Goal: Transaction & Acquisition: Download file/media

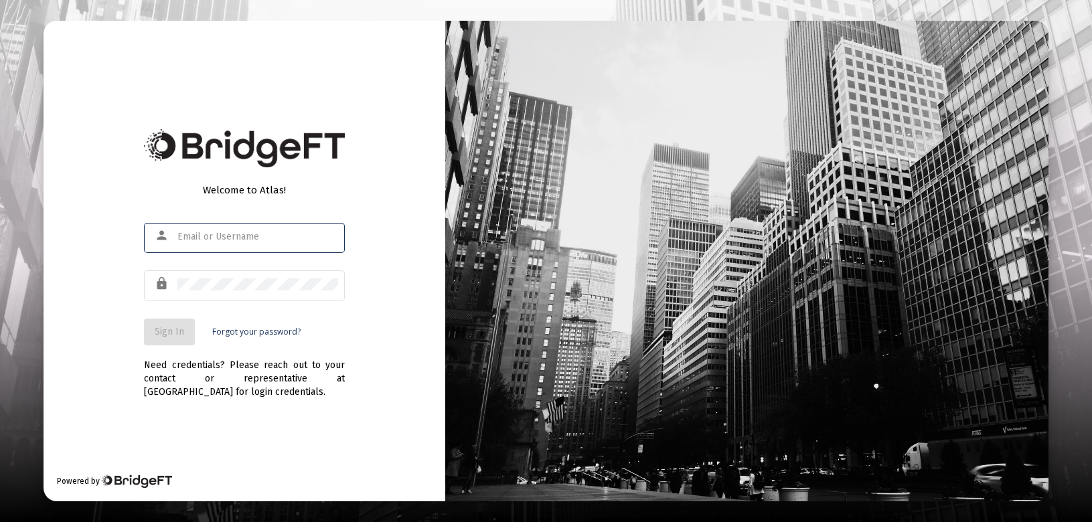
click at [177, 232] on div at bounding box center [177, 232] width 0 height 0
type input "[PERSON_NAME][EMAIL_ADDRESS][DOMAIN_NAME]"
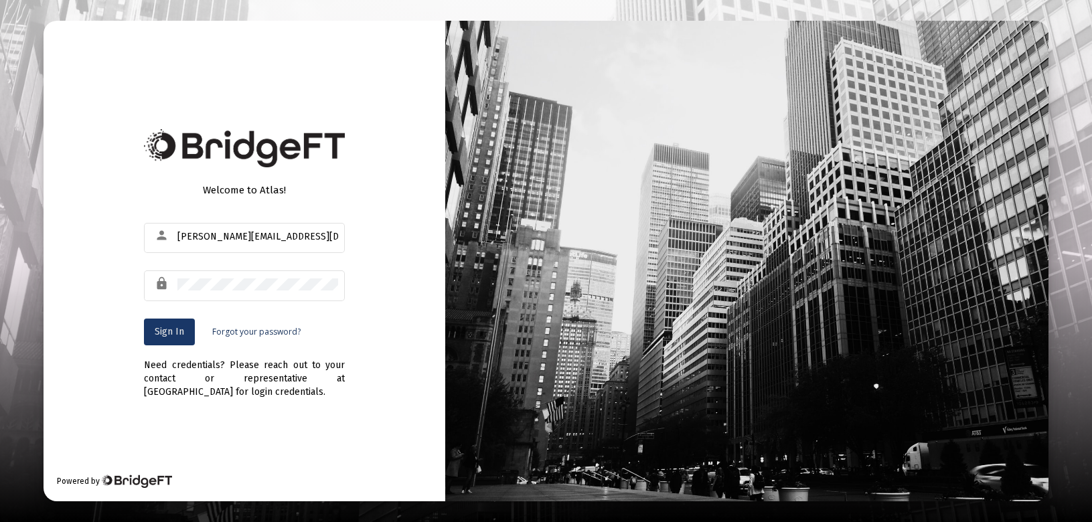
click at [169, 329] on span "Sign In" at bounding box center [169, 331] width 29 height 11
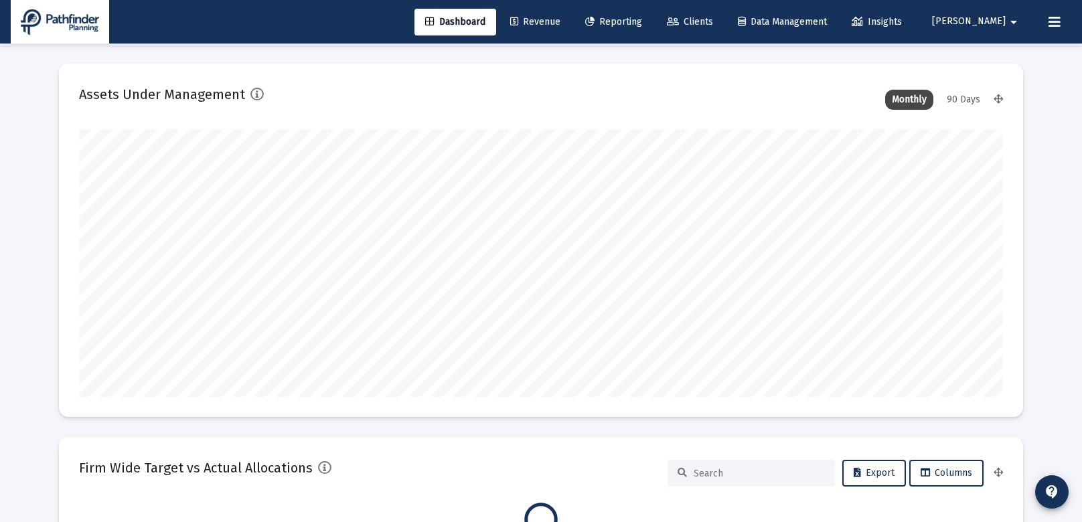
scroll to position [268, 924]
type input "[DATE]"
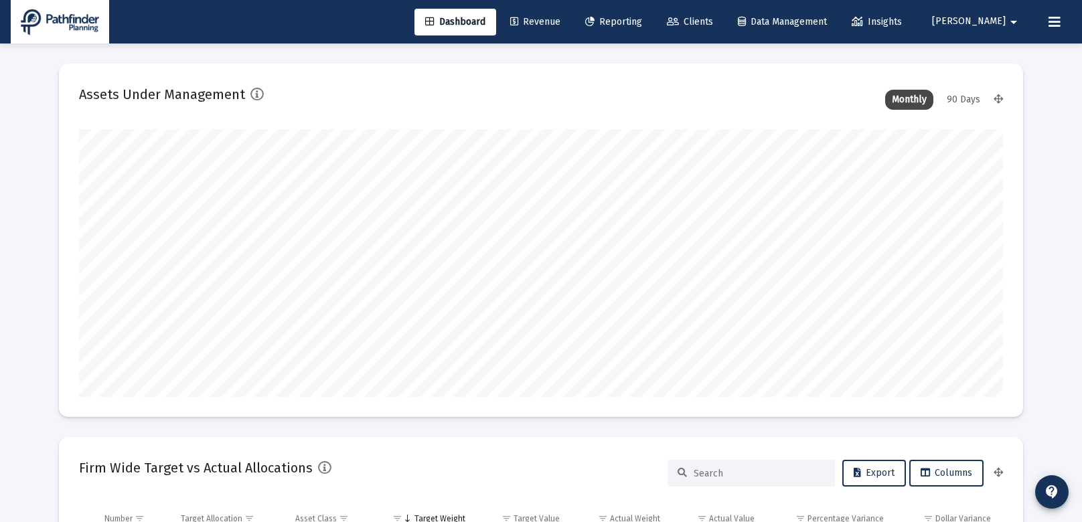
click at [642, 25] on span "Reporting" at bounding box center [613, 21] width 57 height 11
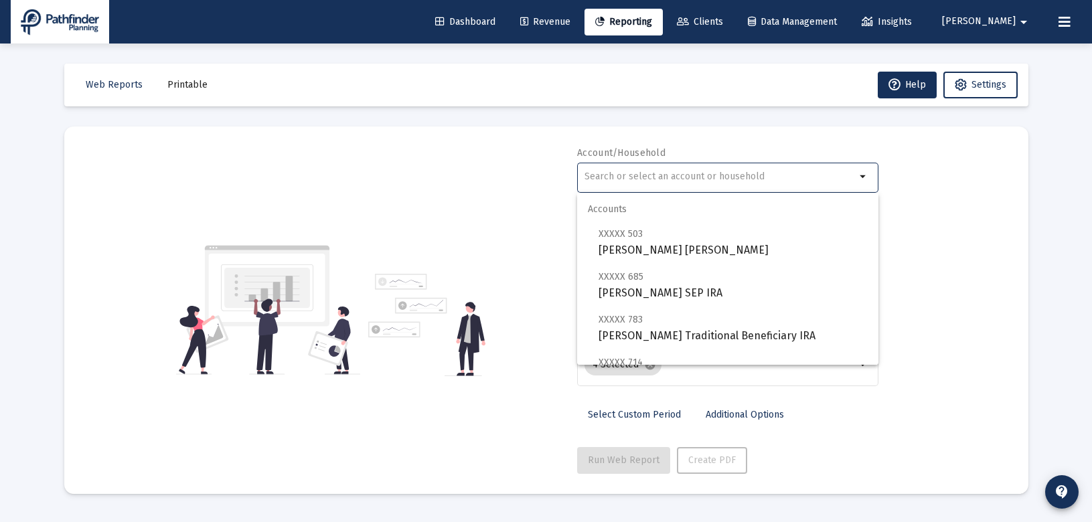
click at [661, 179] on input "text" at bounding box center [719, 176] width 271 height 11
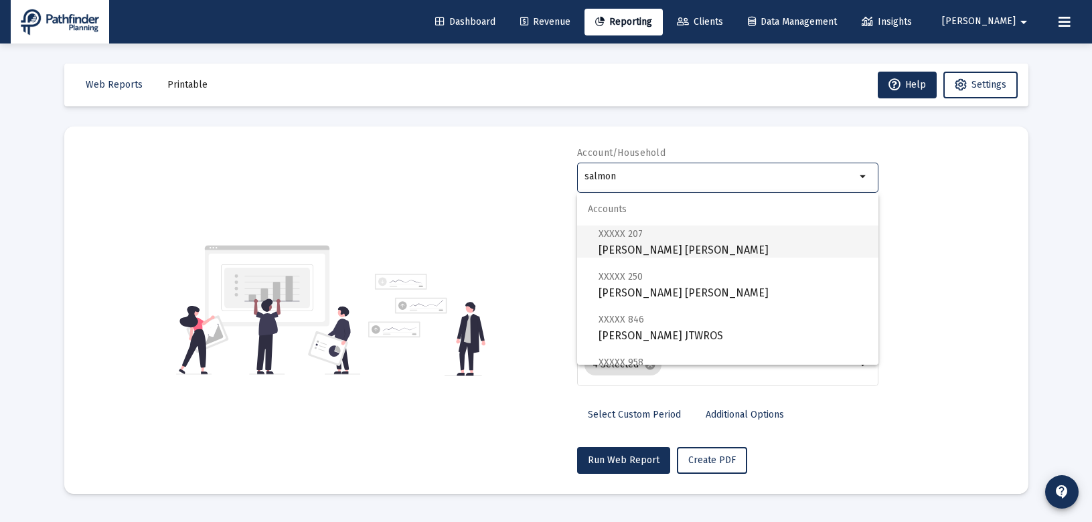
click at [701, 246] on span "XXXXX 207 [PERSON_NAME] [PERSON_NAME]" at bounding box center [733, 242] width 269 height 33
type input "[PERSON_NAME] [PERSON_NAME]"
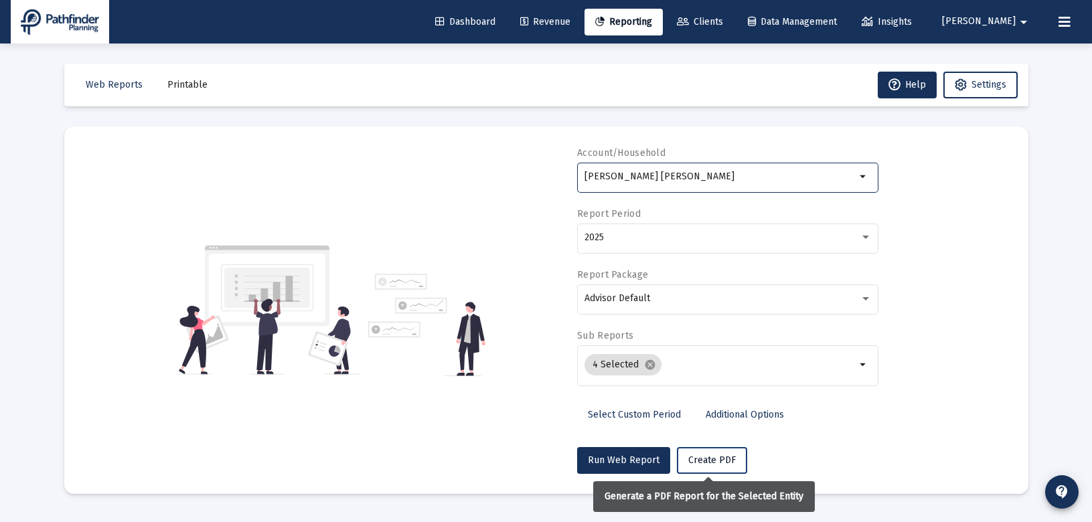
click at [718, 463] on span "Create PDF" at bounding box center [712, 460] width 48 height 11
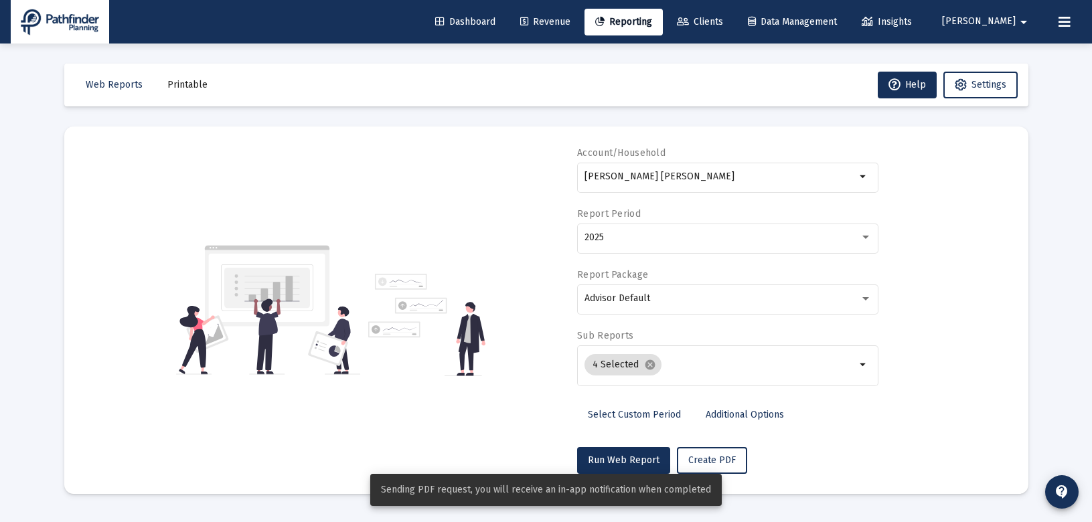
click at [191, 80] on span "Printable" at bounding box center [187, 84] width 40 height 11
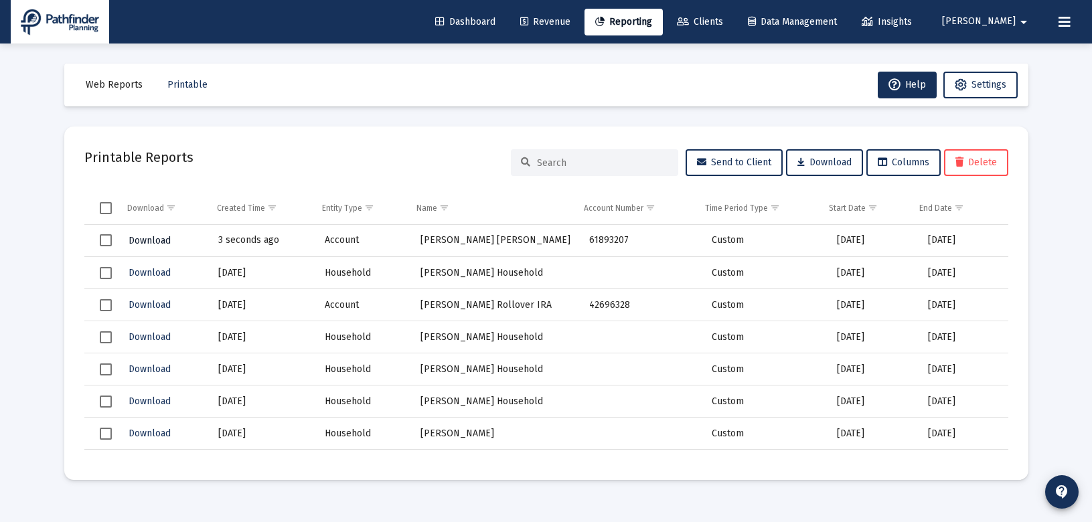
click at [152, 240] on span "Download" at bounding box center [150, 240] width 42 height 11
click at [151, 240] on span "Download" at bounding box center [150, 240] width 42 height 11
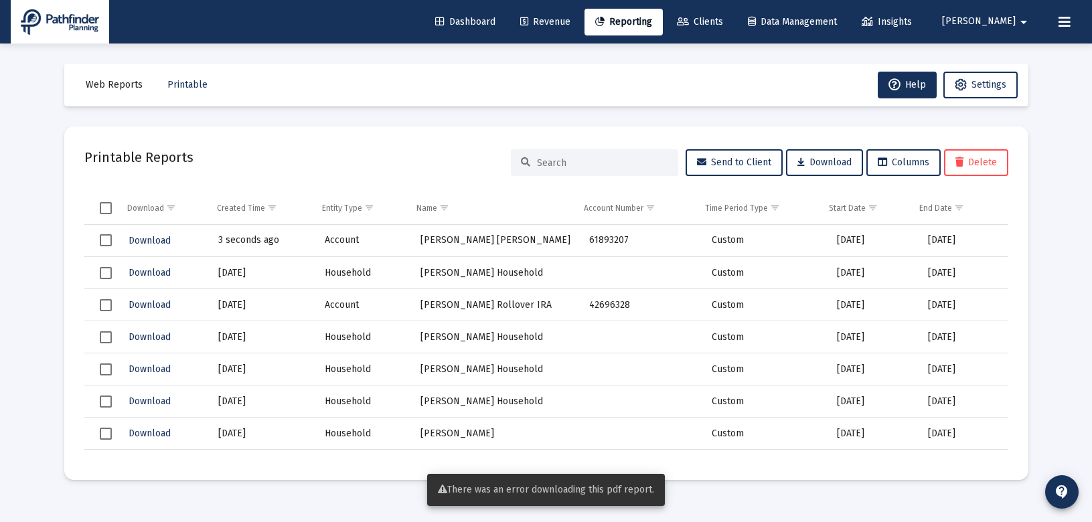
click at [256, 479] on mat-card "Printable Reports Send to Client Download Columns Delete Download Created Time …" at bounding box center [546, 303] width 964 height 353
click at [175, 82] on span "Printable" at bounding box center [187, 84] width 40 height 11
click at [570, 21] on span "Revenue" at bounding box center [545, 21] width 50 height 11
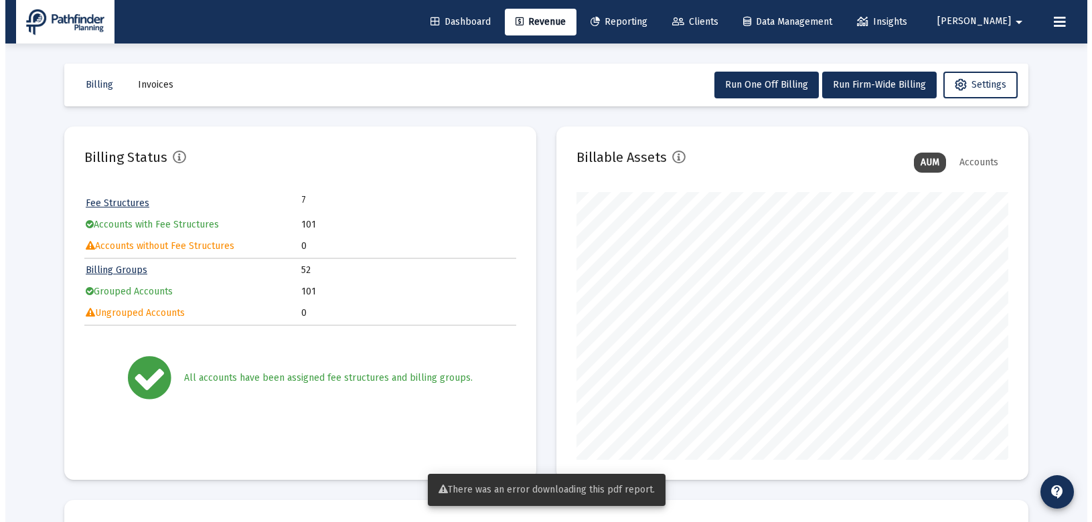
scroll to position [268, 432]
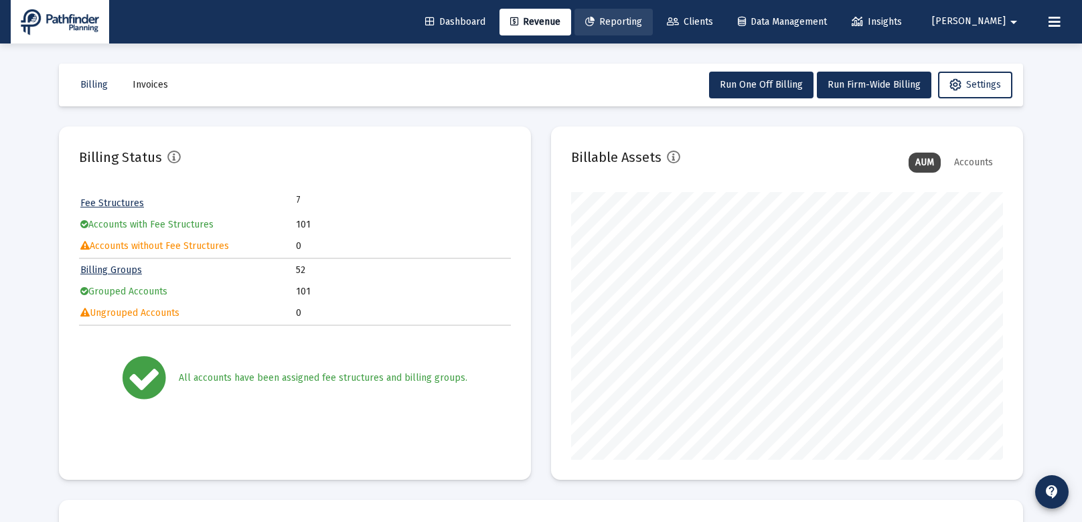
click at [642, 21] on span "Reporting" at bounding box center [613, 21] width 57 height 11
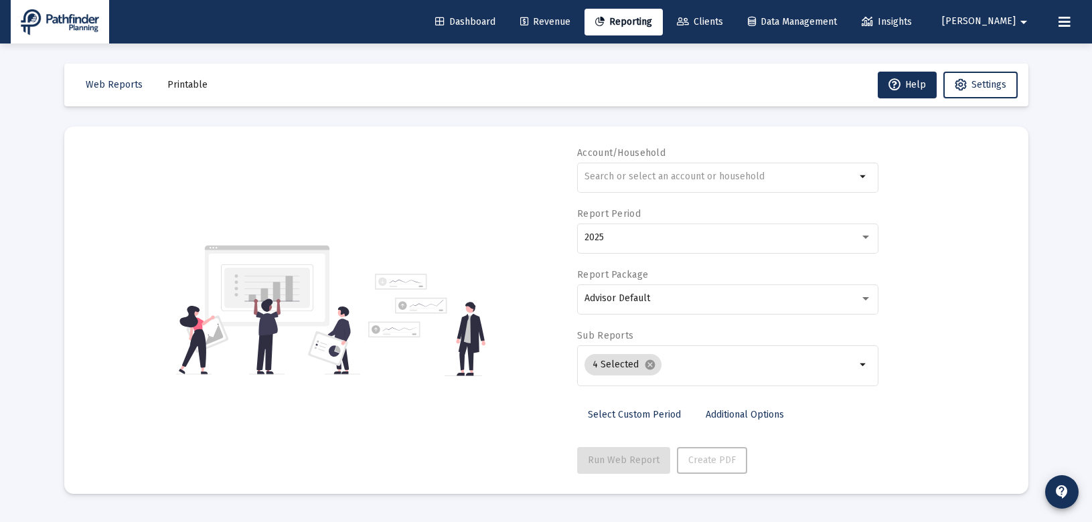
click at [189, 88] on span "Printable" at bounding box center [187, 84] width 40 height 11
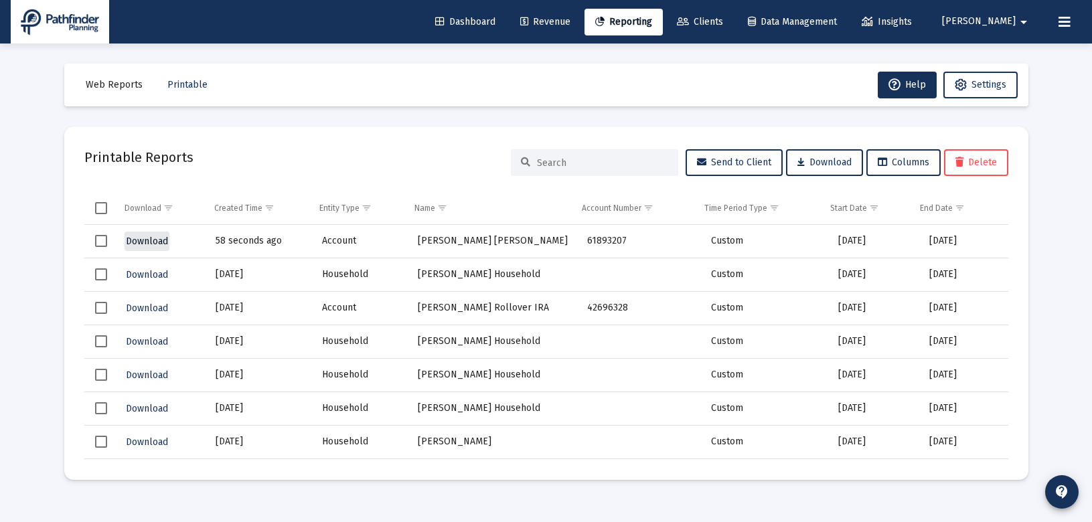
click at [136, 240] on span "Download" at bounding box center [147, 241] width 42 height 11
click at [120, 88] on span "Web Reports" at bounding box center [114, 84] width 57 height 11
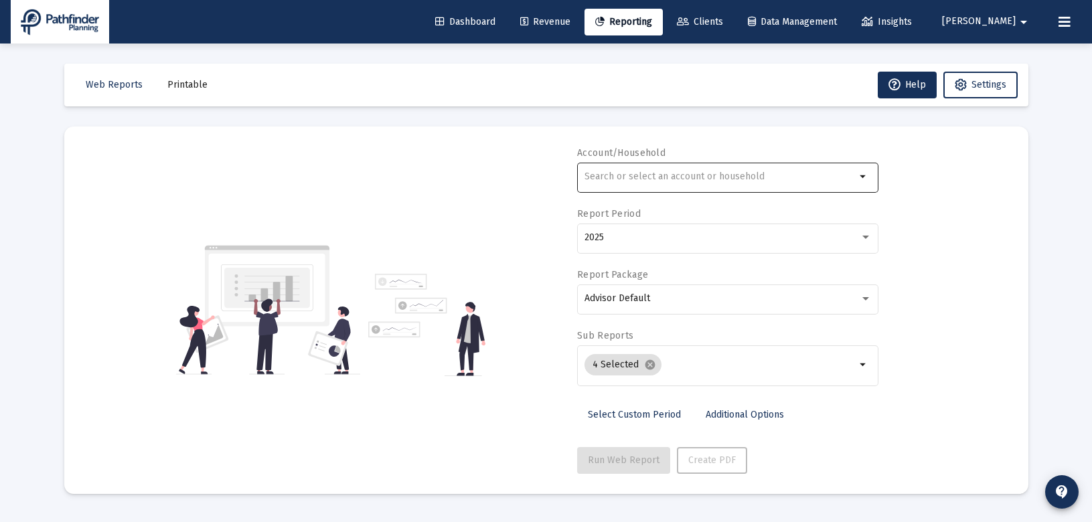
click at [833, 173] on input "text" at bounding box center [719, 176] width 271 height 11
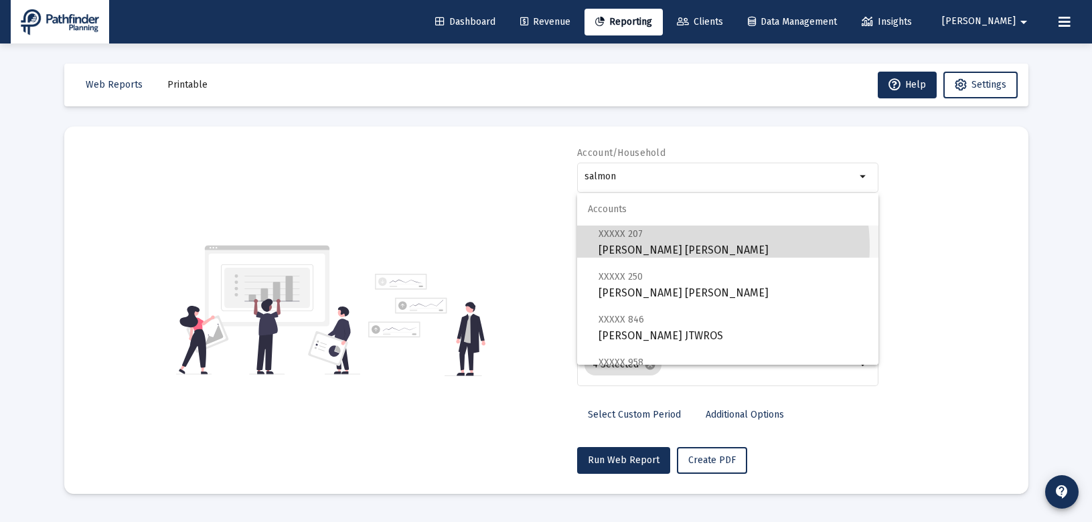
click at [686, 247] on span "XXXXX 207 [PERSON_NAME] [PERSON_NAME]" at bounding box center [733, 242] width 269 height 33
type input "[PERSON_NAME] [PERSON_NAME]"
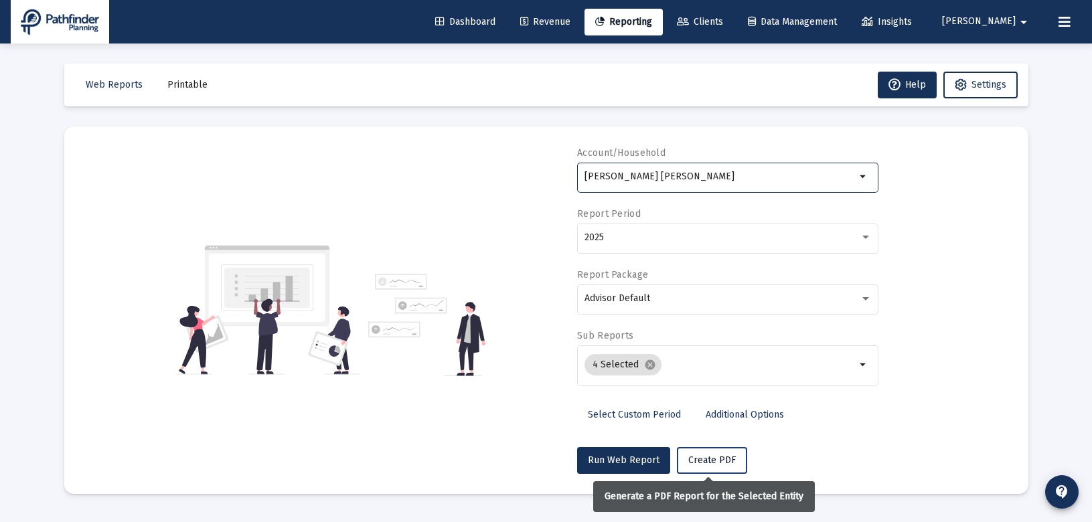
click at [726, 461] on span "Create PDF" at bounding box center [712, 460] width 48 height 11
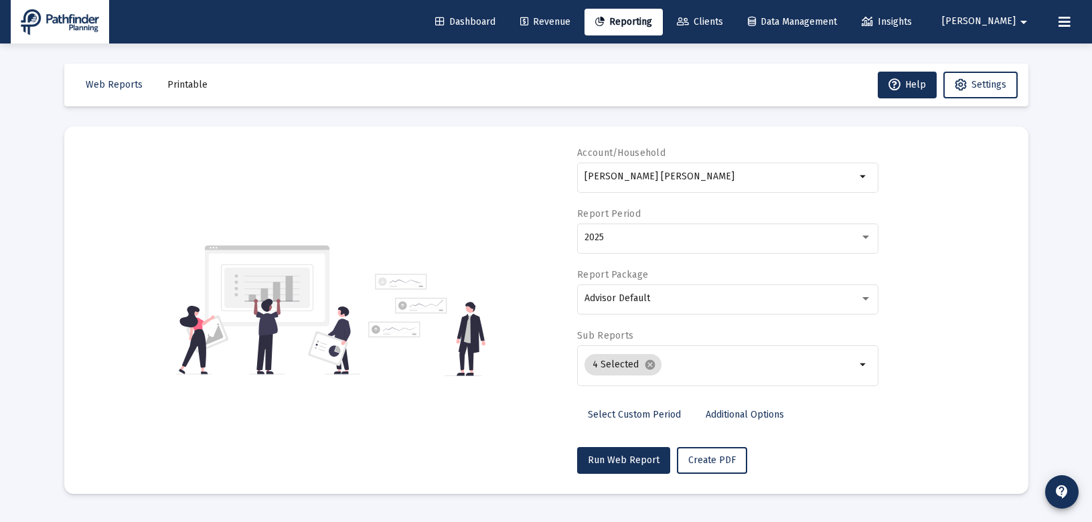
click at [176, 81] on span "Printable" at bounding box center [187, 84] width 40 height 11
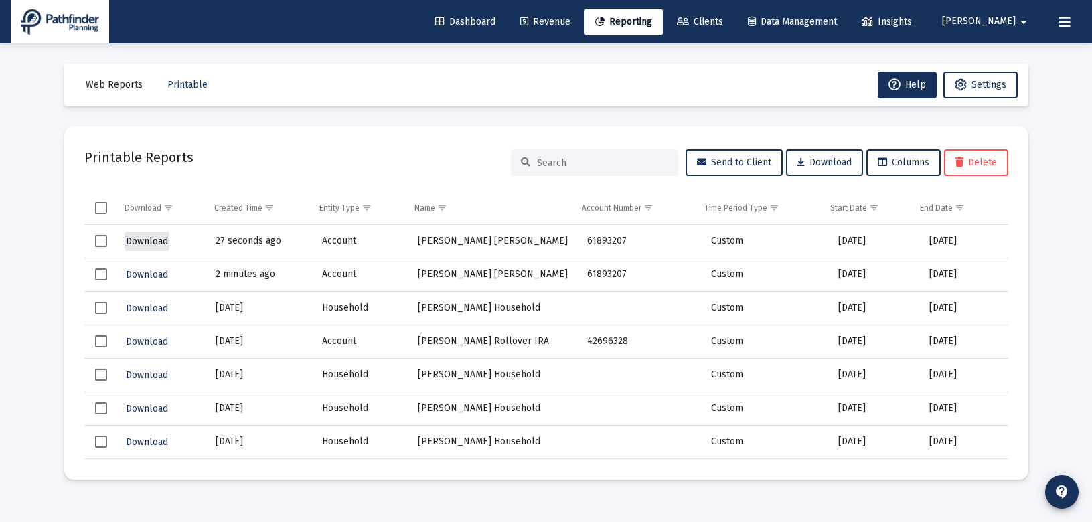
click at [143, 240] on span "Download" at bounding box center [147, 241] width 42 height 11
click at [121, 88] on span "Web Reports" at bounding box center [114, 84] width 57 height 11
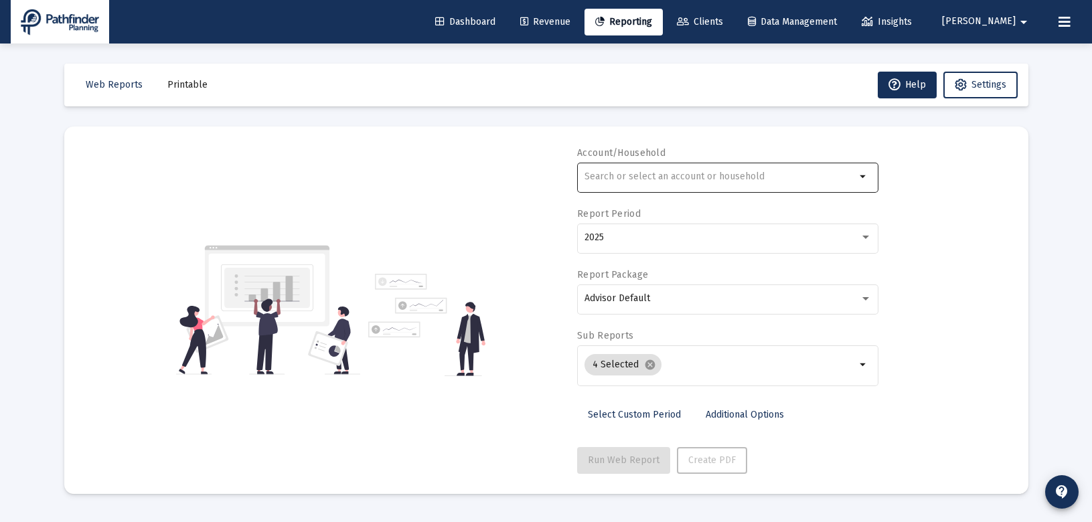
click at [801, 182] on input "text" at bounding box center [719, 176] width 271 height 11
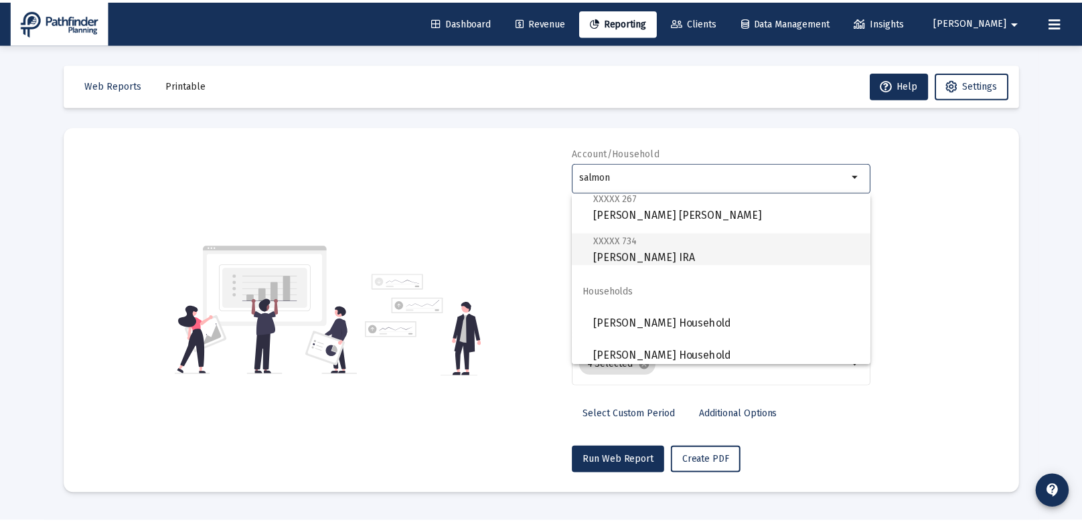
scroll to position [214, 0]
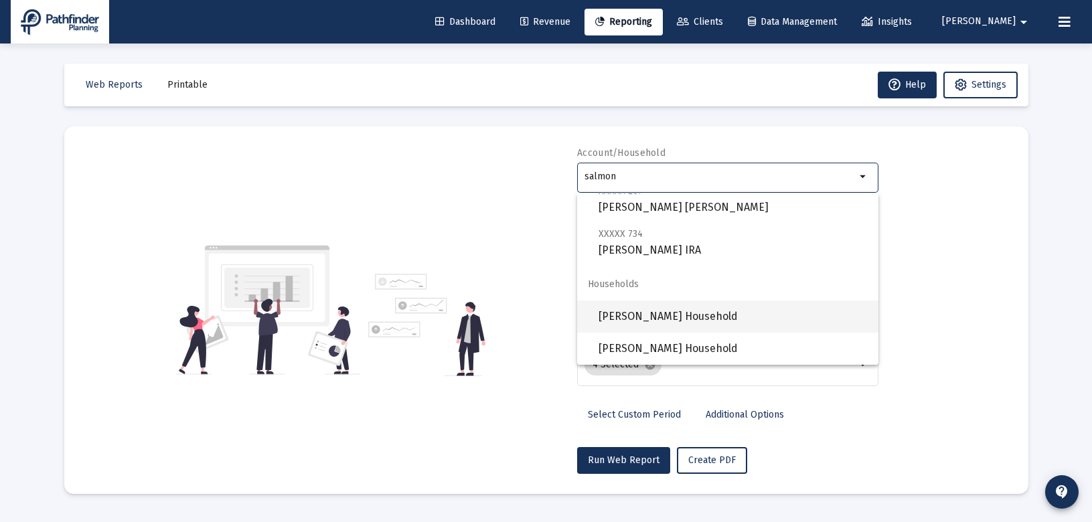
click at [750, 319] on span "[PERSON_NAME] Household" at bounding box center [733, 317] width 269 height 32
type input "[PERSON_NAME] Household"
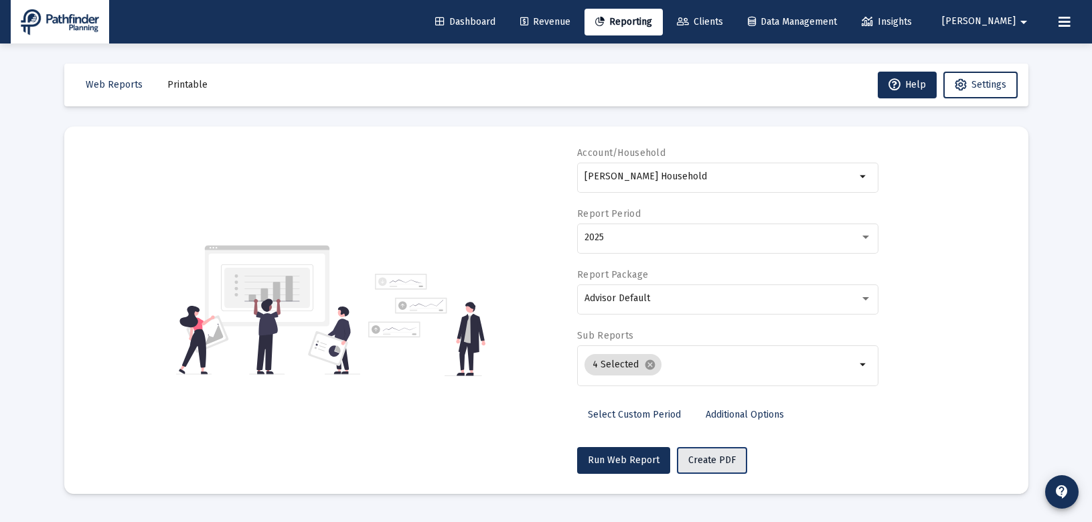
click at [711, 465] on span "Create PDF" at bounding box center [712, 460] width 48 height 11
click at [837, 17] on span "Data Management" at bounding box center [792, 21] width 89 height 11
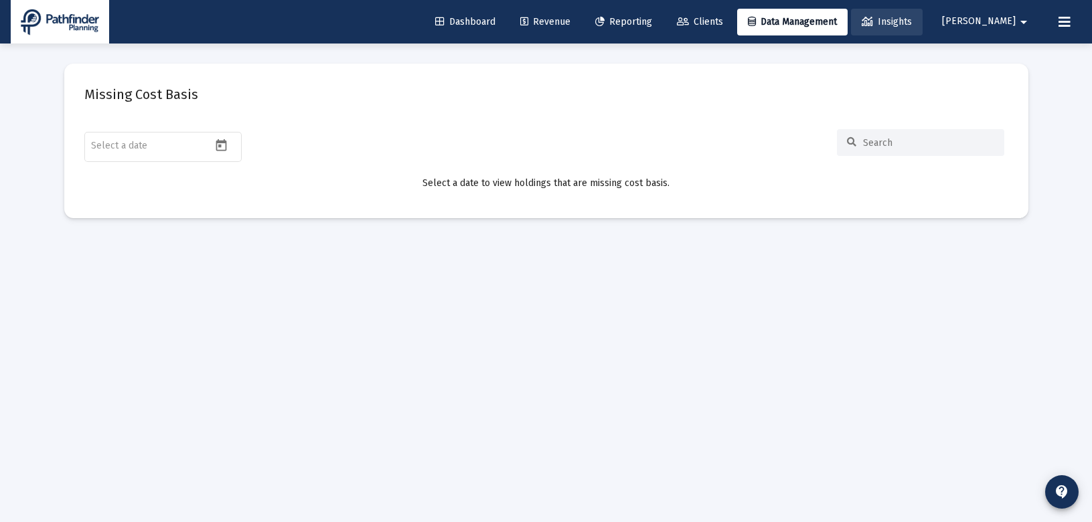
click at [912, 27] on span "Insights" at bounding box center [887, 21] width 50 height 11
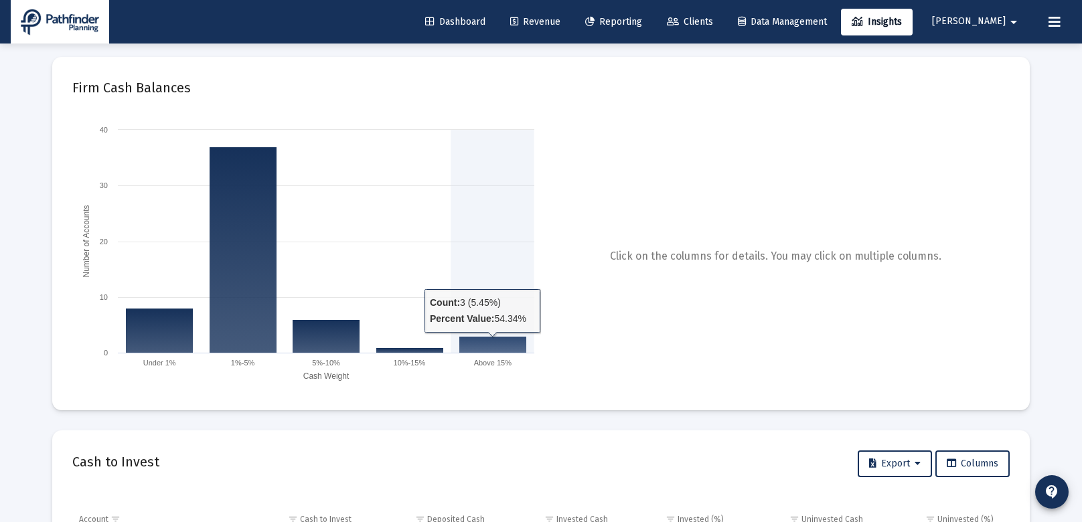
click at [507, 347] on rect at bounding box center [492, 345] width 67 height 17
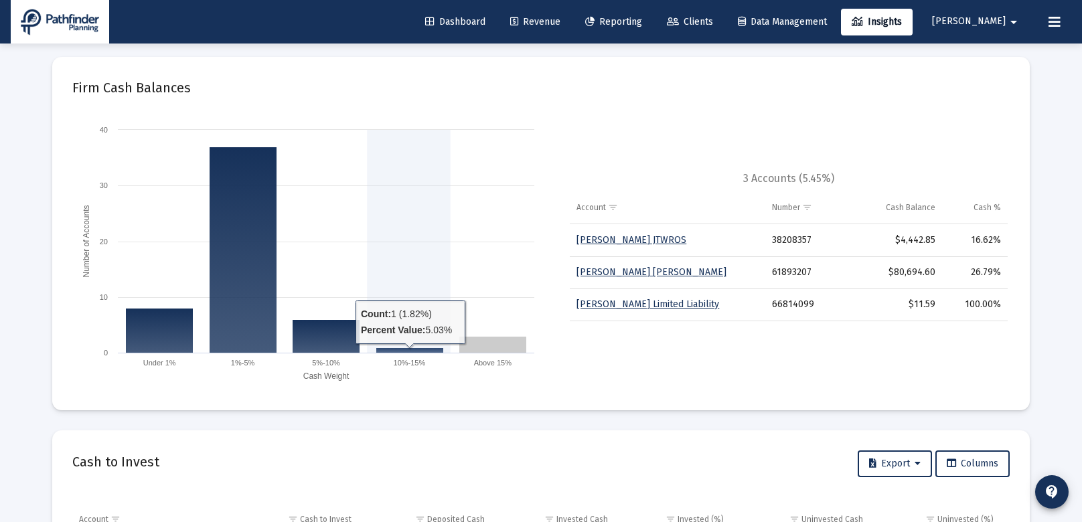
click at [432, 348] on rect at bounding box center [409, 350] width 67 height 5
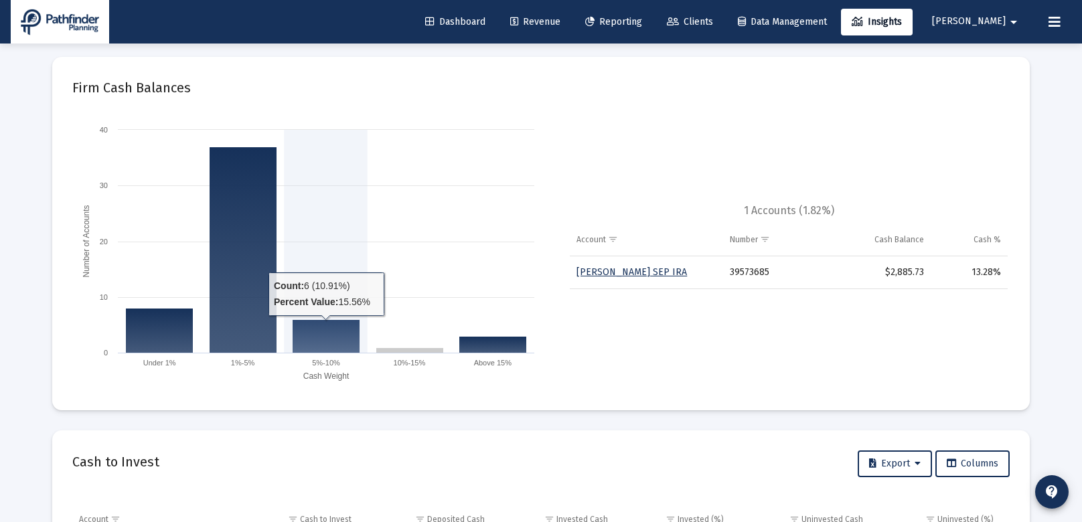
click at [339, 349] on rect at bounding box center [326, 336] width 67 height 33
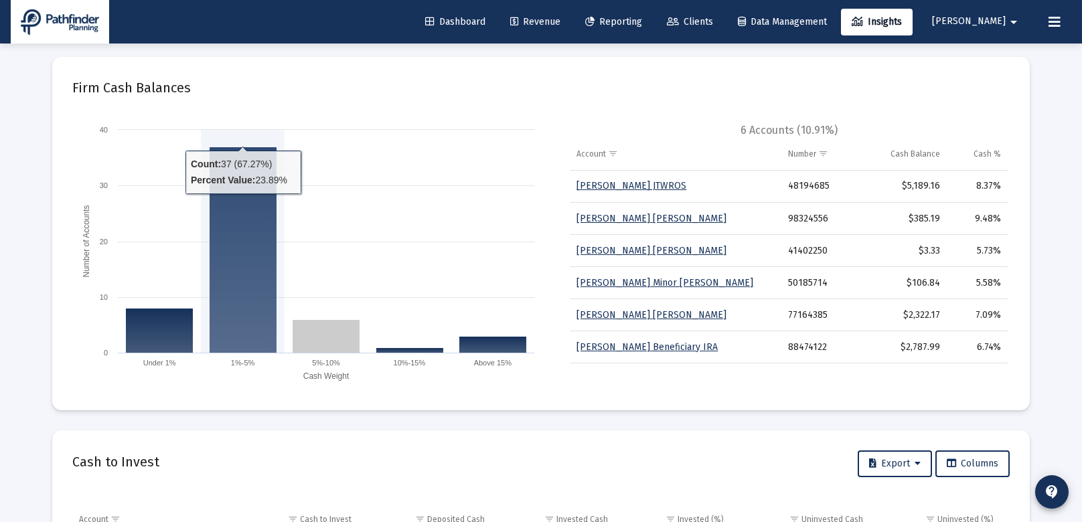
click at [240, 351] on rect at bounding box center [243, 250] width 67 height 206
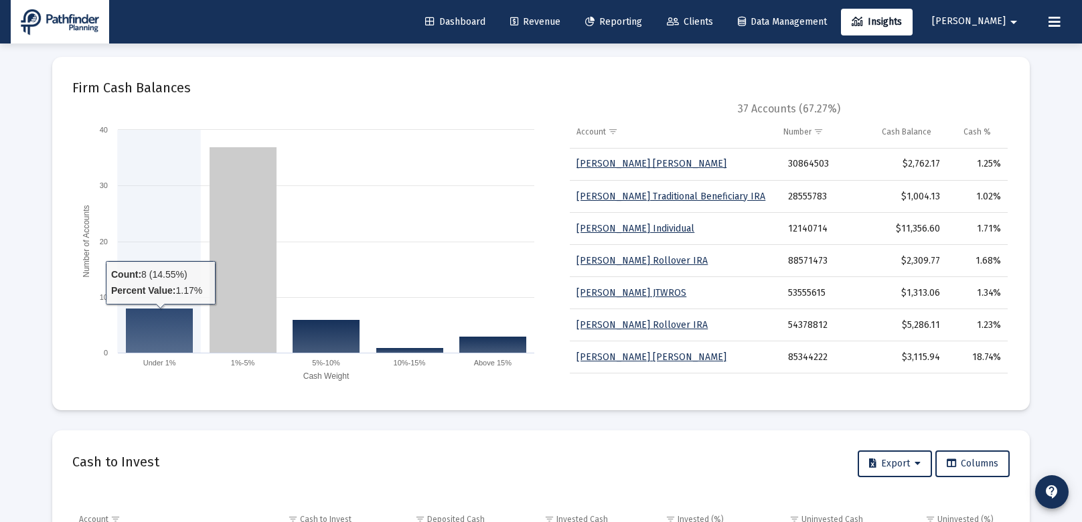
click at [164, 344] on rect at bounding box center [159, 331] width 67 height 45
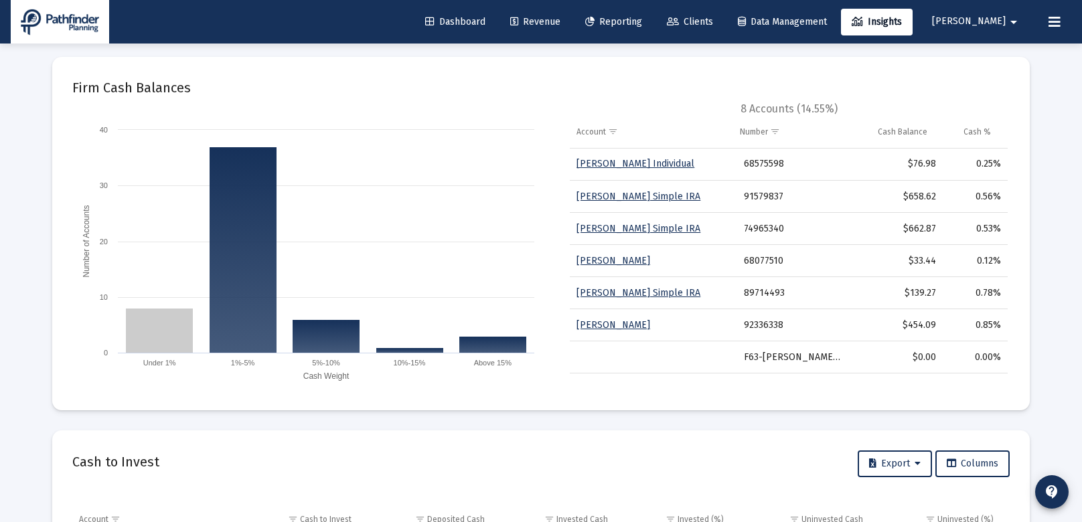
click at [642, 23] on span "Reporting" at bounding box center [613, 21] width 57 height 11
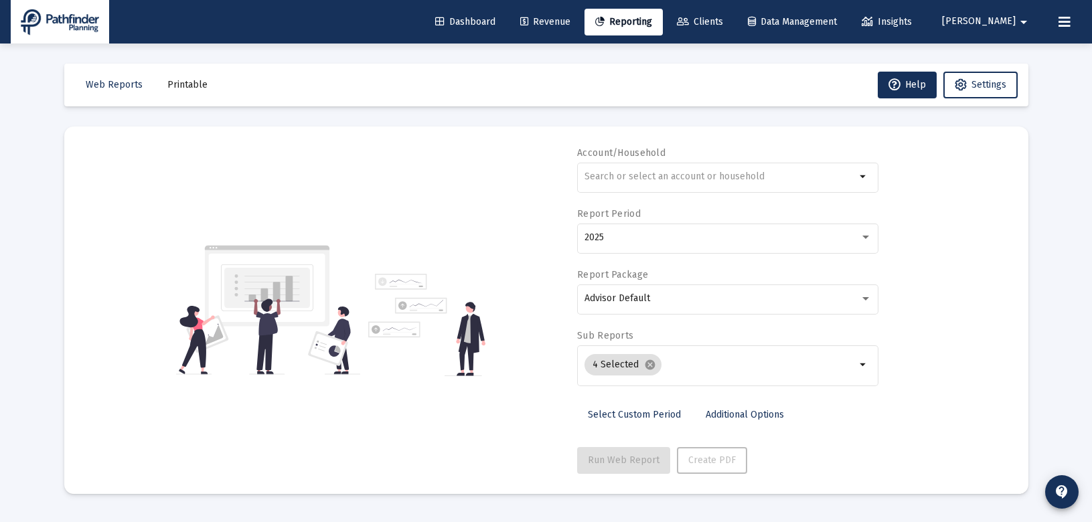
click at [185, 86] on span "Printable" at bounding box center [187, 84] width 40 height 11
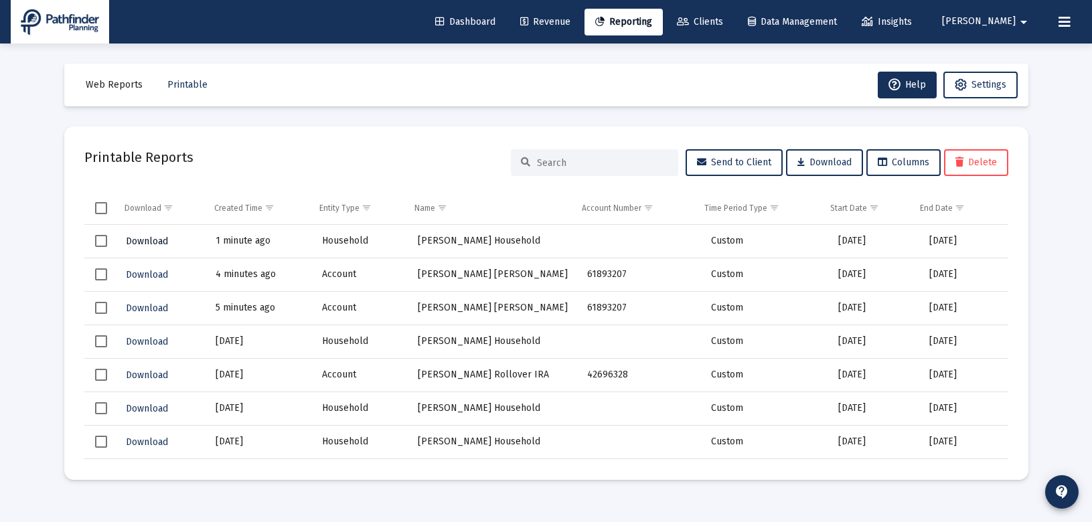
click at [146, 242] on span "Download" at bounding box center [147, 241] width 42 height 11
click at [495, 23] on span "Dashboard" at bounding box center [465, 21] width 60 height 11
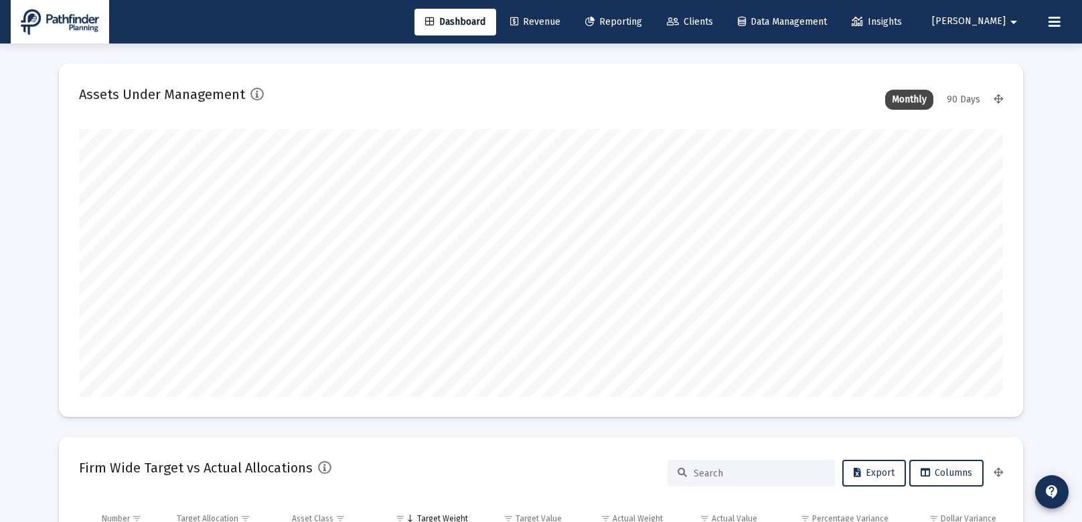
scroll to position [268, 497]
click at [963, 100] on div "90 Days" at bounding box center [963, 100] width 47 height 20
click at [910, 98] on div "Monthly" at bounding box center [909, 100] width 48 height 20
click at [998, 96] on icon at bounding box center [997, 99] width 9 height 9
click at [996, 99] on icon at bounding box center [997, 99] width 9 height 9
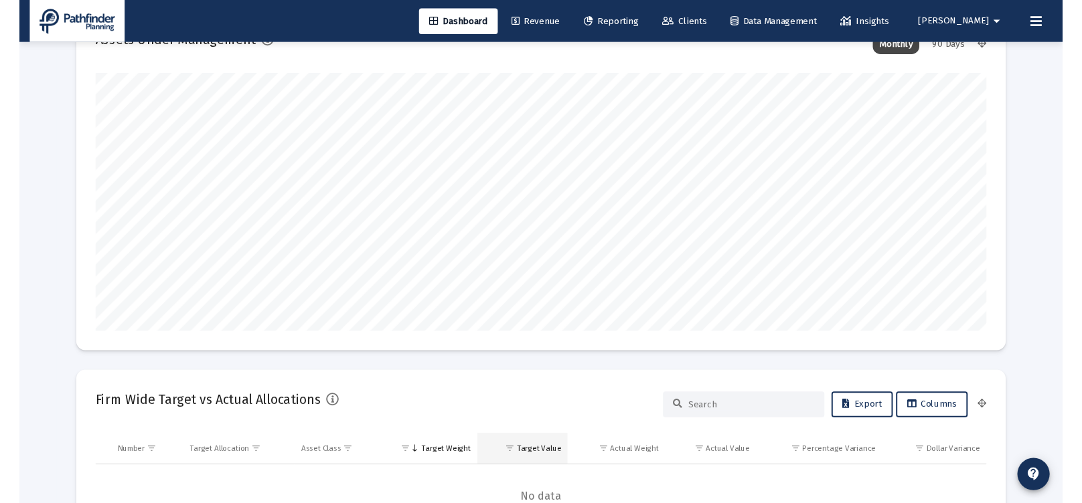
scroll to position [0, 0]
